Goal: Understand process/instructions

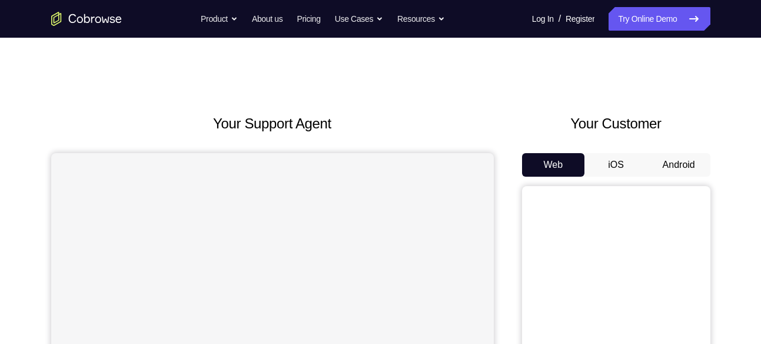
click at [682, 163] on button "Android" at bounding box center [679, 165] width 63 height 24
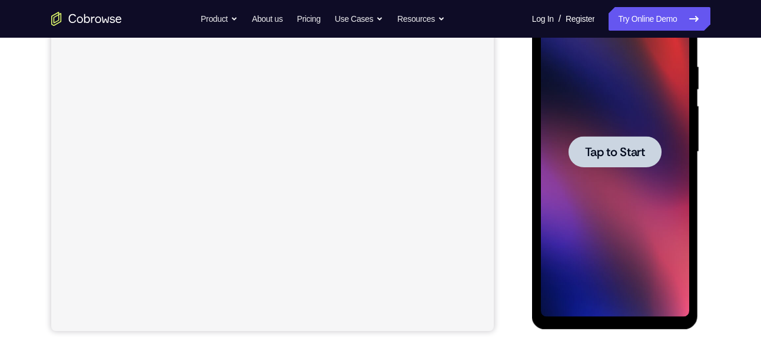
scroll to position [221, 0]
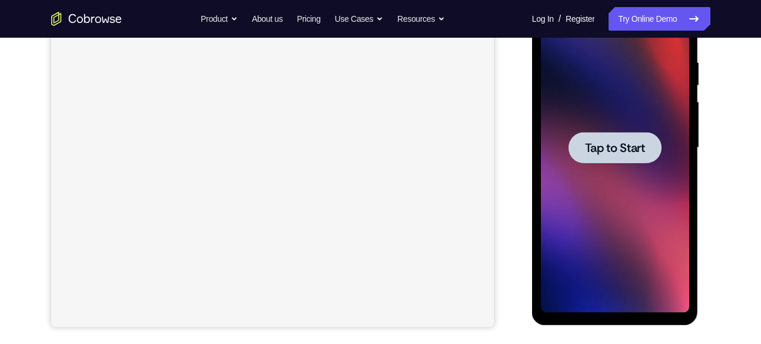
click at [621, 150] on span "Tap to Start" at bounding box center [615, 148] width 60 height 12
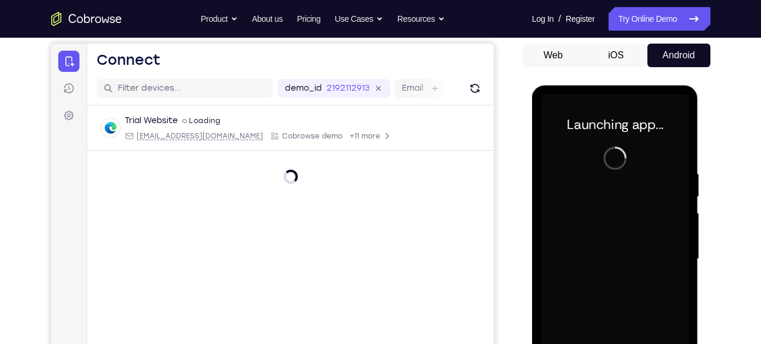
scroll to position [0, 0]
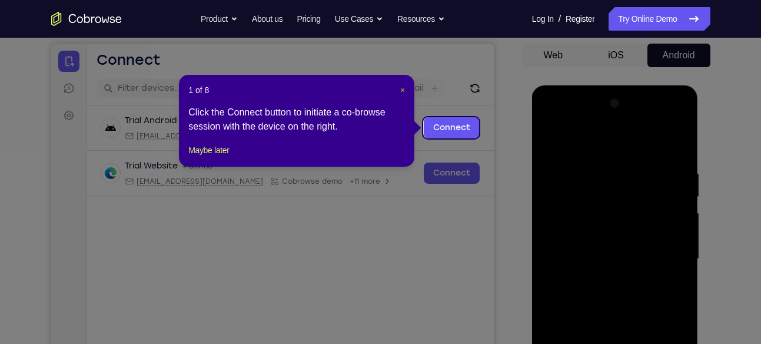
click at [403, 92] on span "×" at bounding box center [402, 89] width 5 height 9
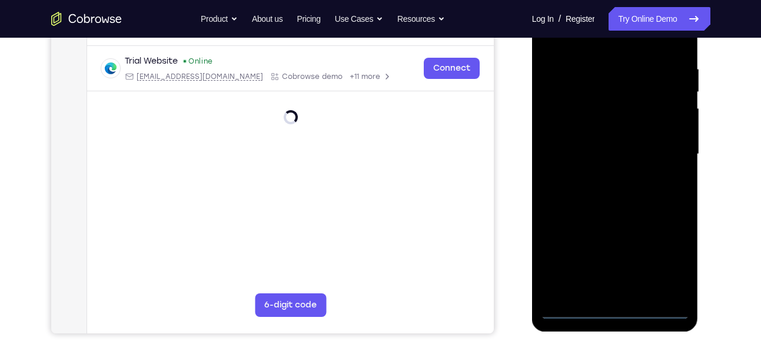
scroll to position [218, 0]
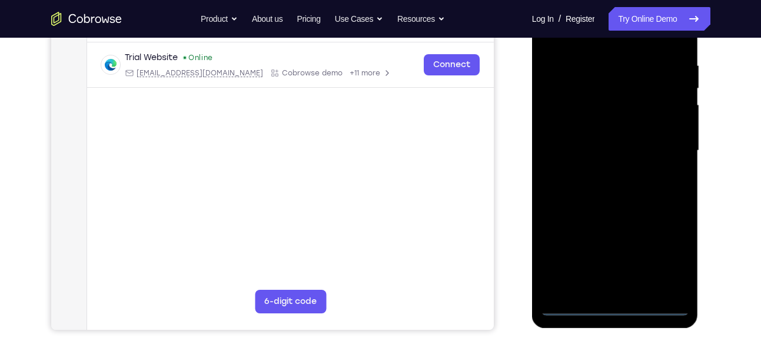
click at [615, 310] on div at bounding box center [615, 151] width 148 height 330
click at [664, 250] on div at bounding box center [615, 151] width 148 height 330
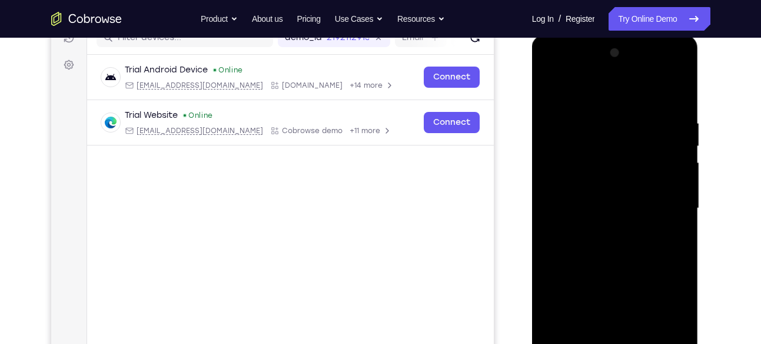
scroll to position [160, 0]
click at [552, 71] on div at bounding box center [615, 209] width 148 height 330
click at [668, 206] on div at bounding box center [615, 209] width 148 height 330
click at [601, 230] on div at bounding box center [615, 209] width 148 height 330
click at [619, 194] on div at bounding box center [615, 209] width 148 height 330
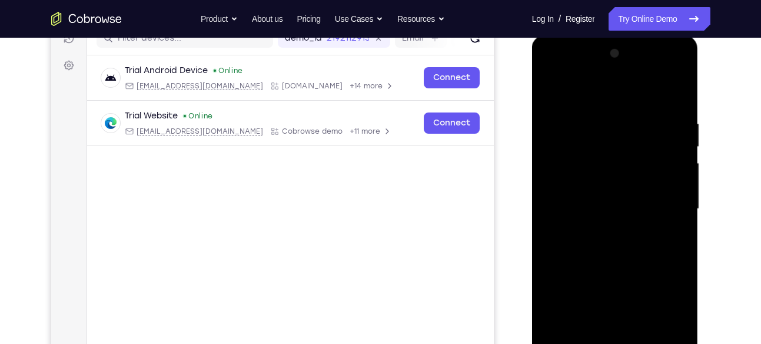
click at [618, 305] on div at bounding box center [615, 209] width 148 height 330
click at [582, 181] on div at bounding box center [615, 209] width 148 height 330
click at [598, 206] on div at bounding box center [615, 209] width 148 height 330
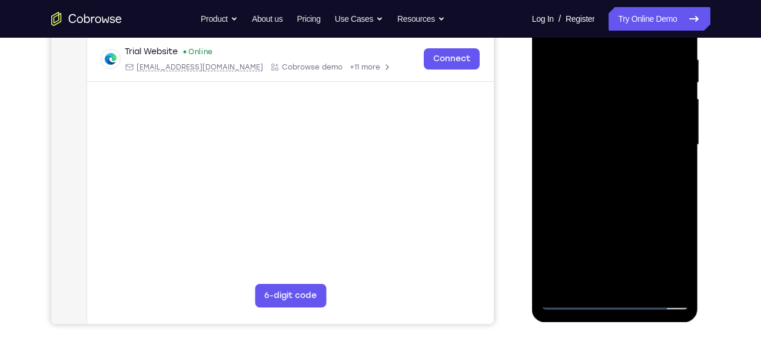
click at [630, 200] on div at bounding box center [615, 145] width 148 height 330
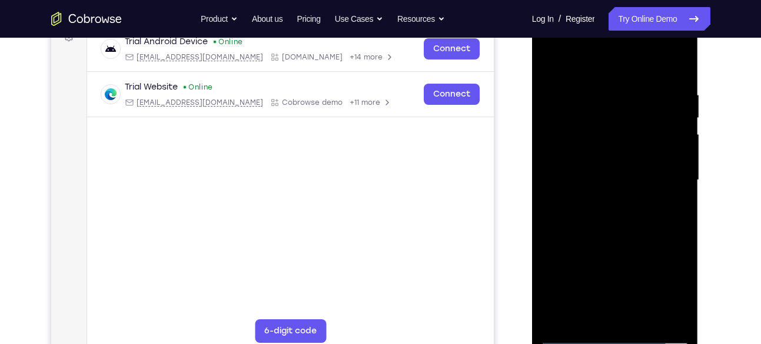
click at [595, 95] on div at bounding box center [615, 180] width 148 height 330
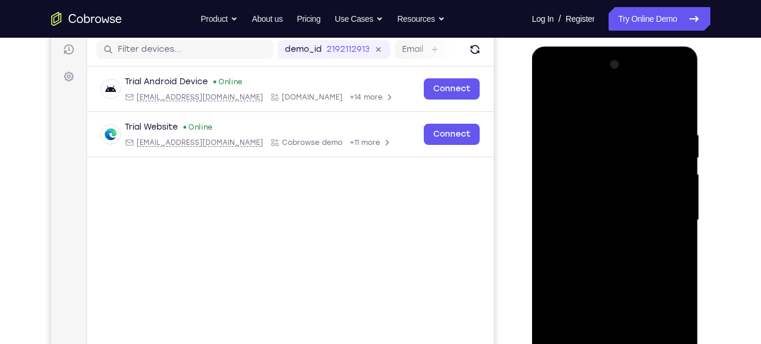
scroll to position [147, 0]
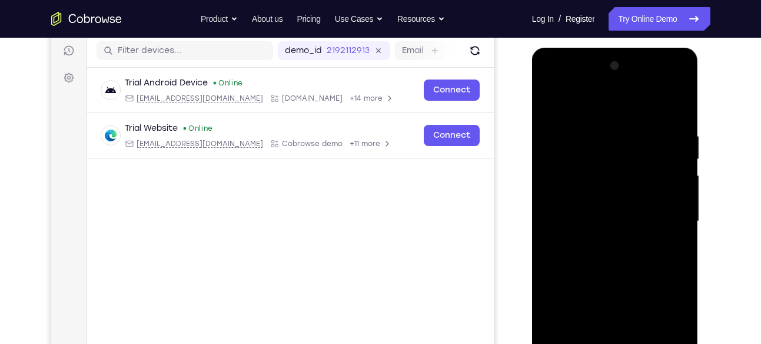
click at [666, 108] on div at bounding box center [615, 222] width 148 height 330
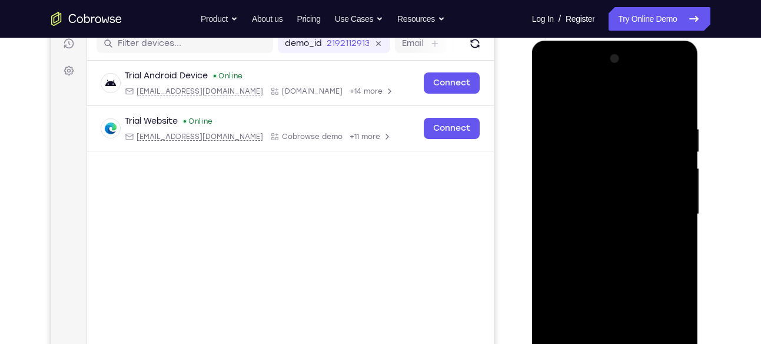
scroll to position [160, 0]
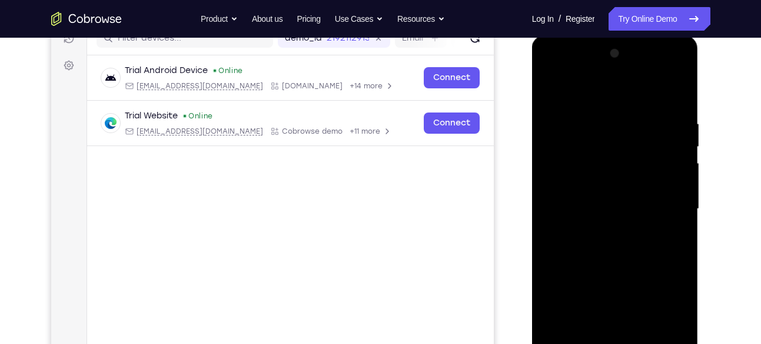
click at [671, 94] on div at bounding box center [615, 209] width 148 height 330
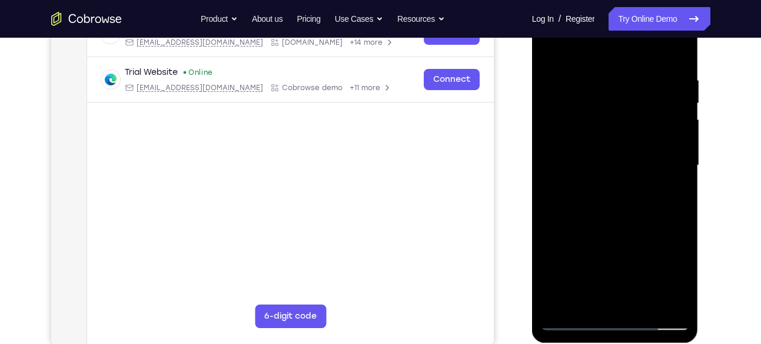
scroll to position [212, 0]
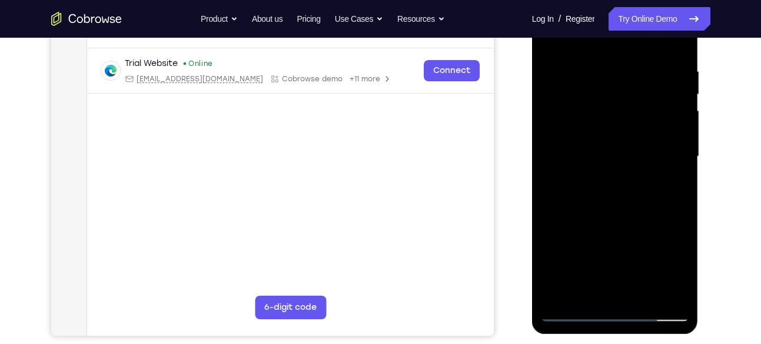
click at [644, 291] on div at bounding box center [615, 157] width 148 height 330
click at [621, 220] on div at bounding box center [615, 157] width 148 height 330
click at [604, 137] on div at bounding box center [615, 157] width 148 height 330
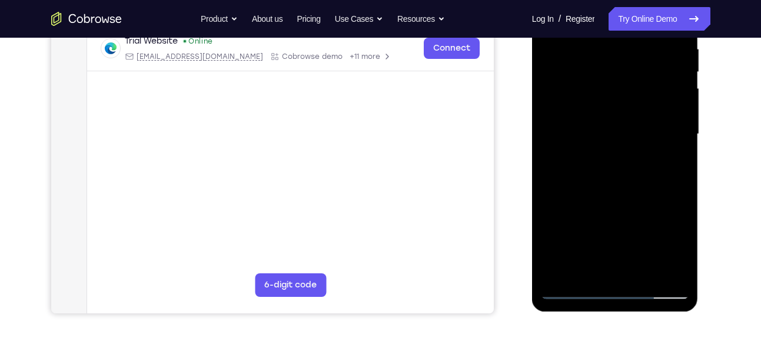
click at [619, 232] on div at bounding box center [615, 134] width 148 height 330
click at [605, 232] on div at bounding box center [615, 134] width 148 height 330
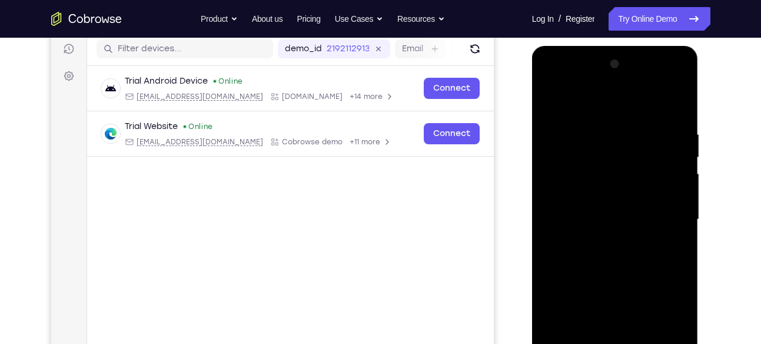
scroll to position [148, 0]
click at [550, 108] on div at bounding box center [615, 220] width 148 height 330
click at [611, 206] on div at bounding box center [615, 220] width 148 height 330
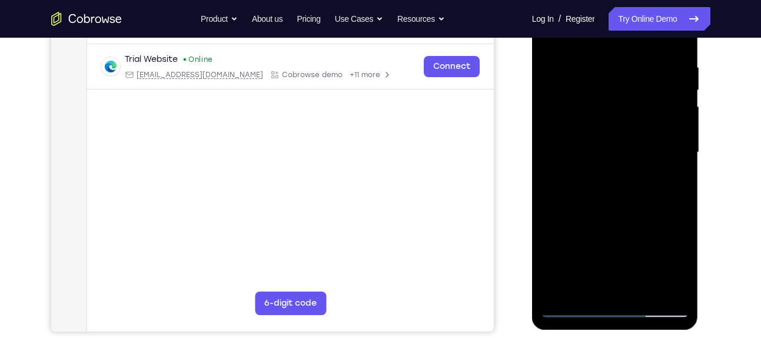
scroll to position [217, 0]
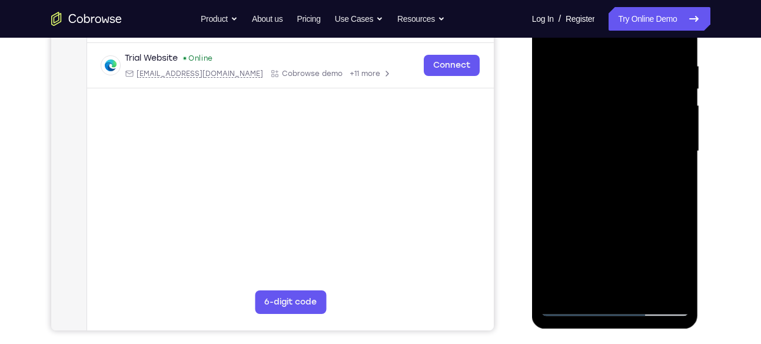
click at [629, 250] on div at bounding box center [615, 151] width 148 height 330
click at [607, 250] on div at bounding box center [615, 151] width 148 height 330
click at [596, 242] on div at bounding box center [615, 151] width 148 height 330
click at [585, 237] on div at bounding box center [615, 151] width 148 height 330
click at [613, 150] on div at bounding box center [615, 151] width 148 height 330
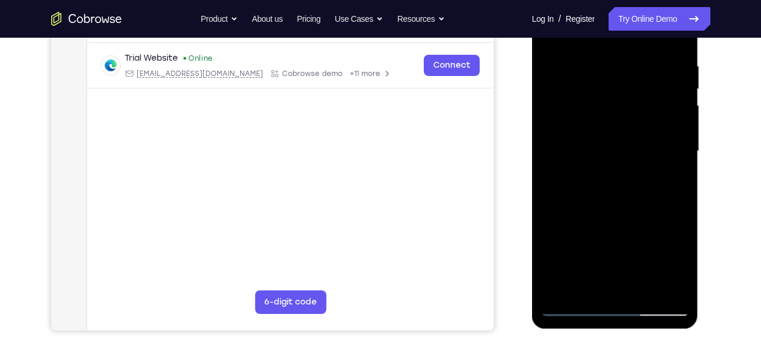
click at [620, 227] on div at bounding box center [615, 151] width 148 height 330
click at [607, 228] on div at bounding box center [615, 151] width 148 height 330
click at [586, 210] on div at bounding box center [615, 151] width 148 height 330
click at [586, 155] on div at bounding box center [615, 151] width 148 height 330
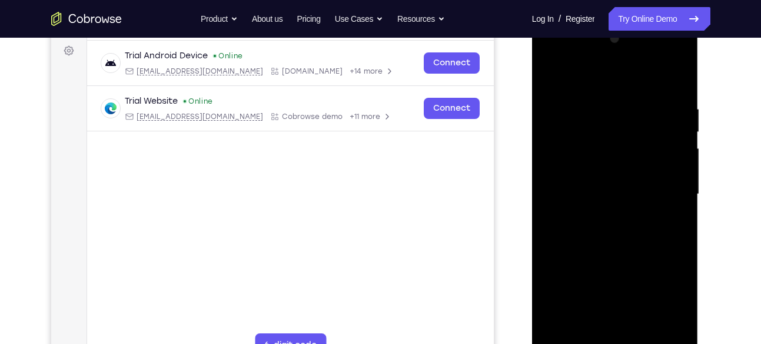
scroll to position [174, 0]
click at [549, 78] on div at bounding box center [615, 195] width 148 height 330
click at [680, 74] on div at bounding box center [615, 195] width 148 height 330
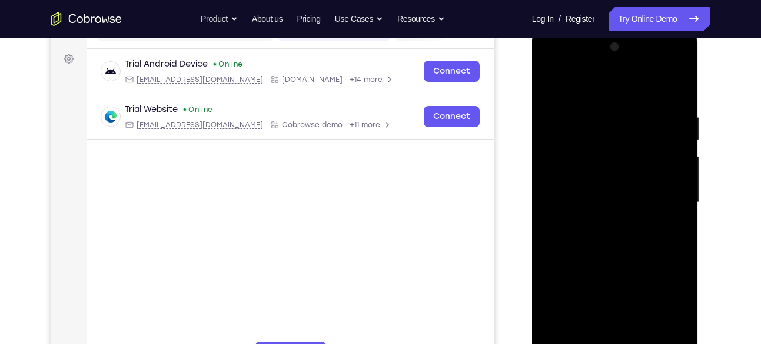
scroll to position [162, 0]
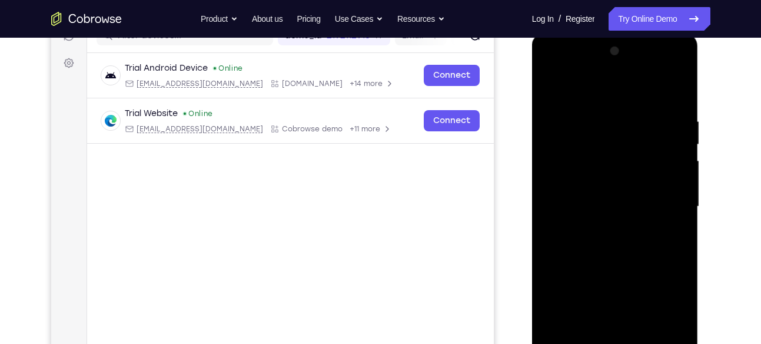
click at [552, 82] on div at bounding box center [615, 207] width 148 height 330
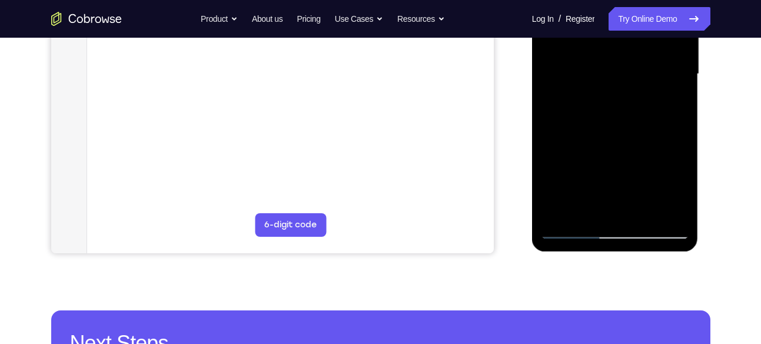
scroll to position [295, 0]
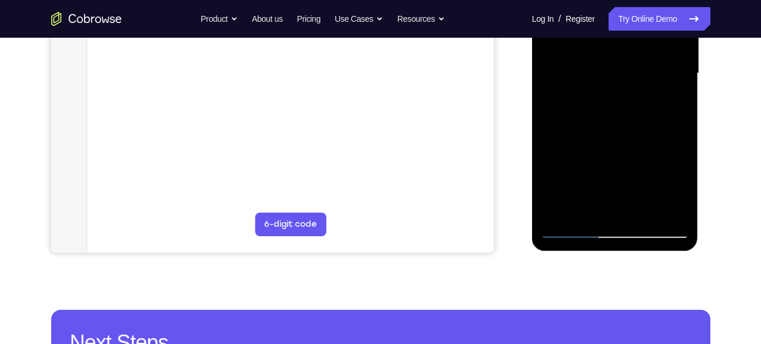
click at [665, 216] on div at bounding box center [615, 74] width 148 height 330
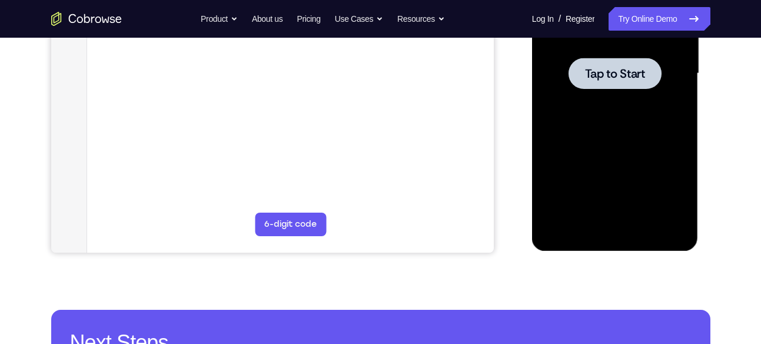
click at [638, 76] on span "Tap to Start" at bounding box center [615, 74] width 60 height 12
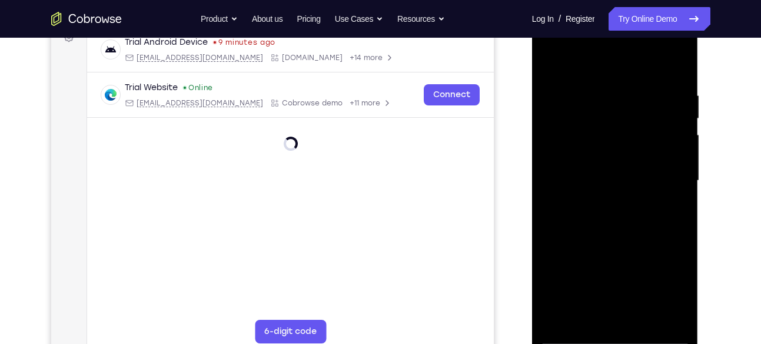
scroll to position [237, 0]
